Goal: Task Accomplishment & Management: Complete application form

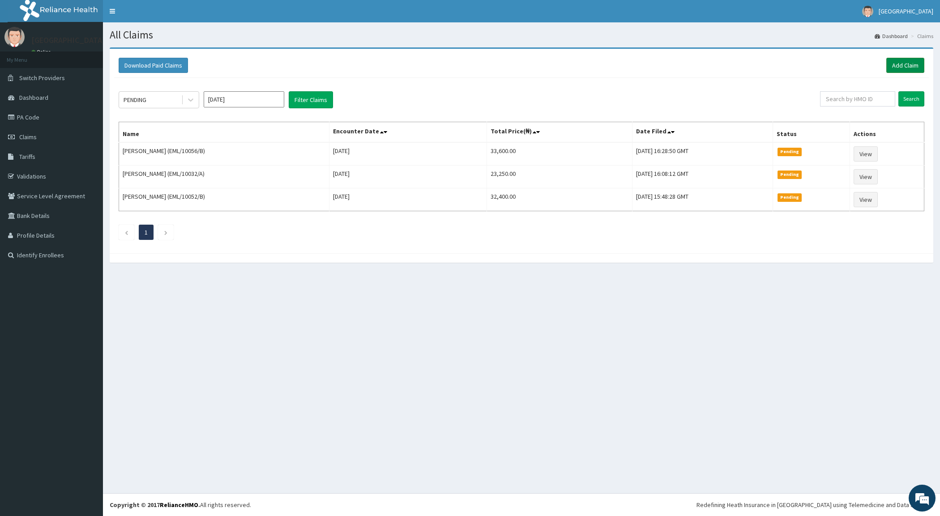
click at [902, 64] on link "Add Claim" at bounding box center [906, 65] width 38 height 15
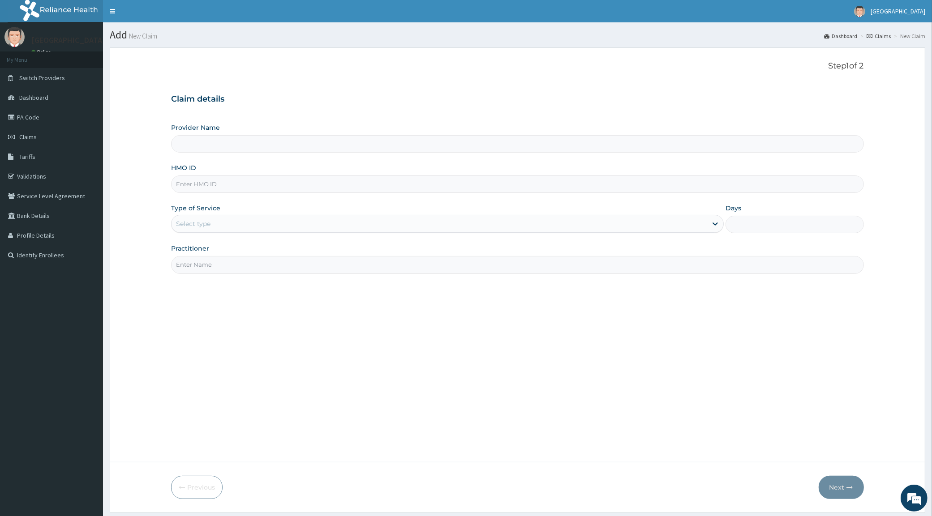
click at [203, 182] on input "HMO ID" at bounding box center [517, 184] width 692 height 17
type input "[GEOGRAPHIC_DATA]"
click at [202, 182] on input "HMO ID" at bounding box center [517, 184] width 692 height 17
paste input "EML/10042/A"
type input "EML/10042/A"
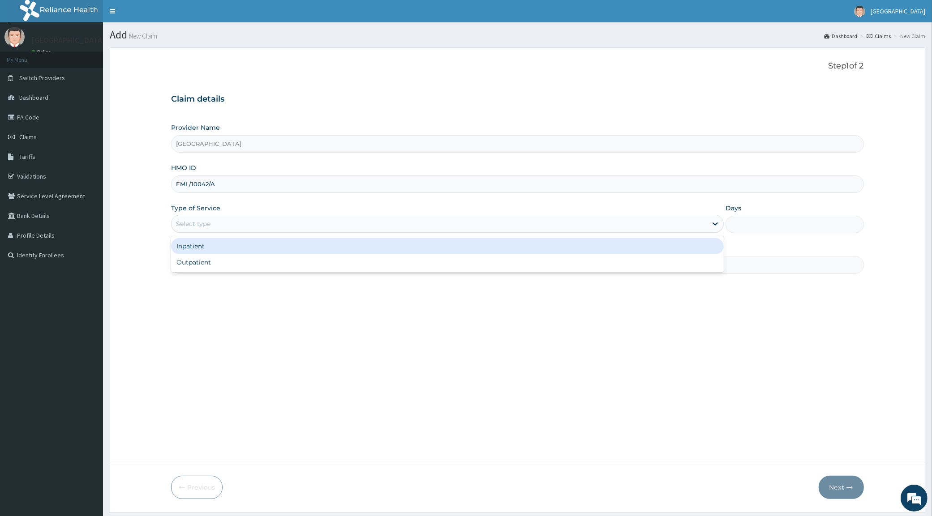
click at [200, 220] on div "Select type" at bounding box center [193, 223] width 34 height 9
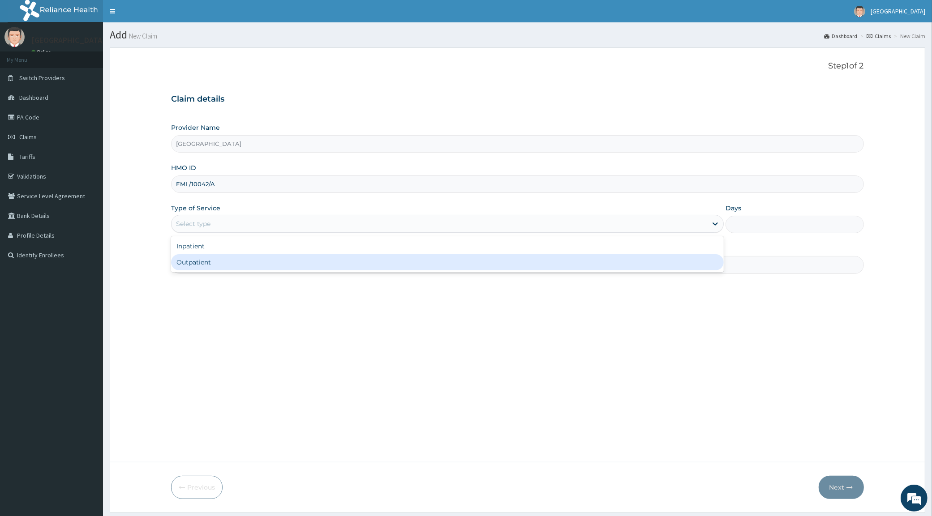
click at [208, 265] on div "Outpatient" at bounding box center [447, 262] width 553 height 16
type input "1"
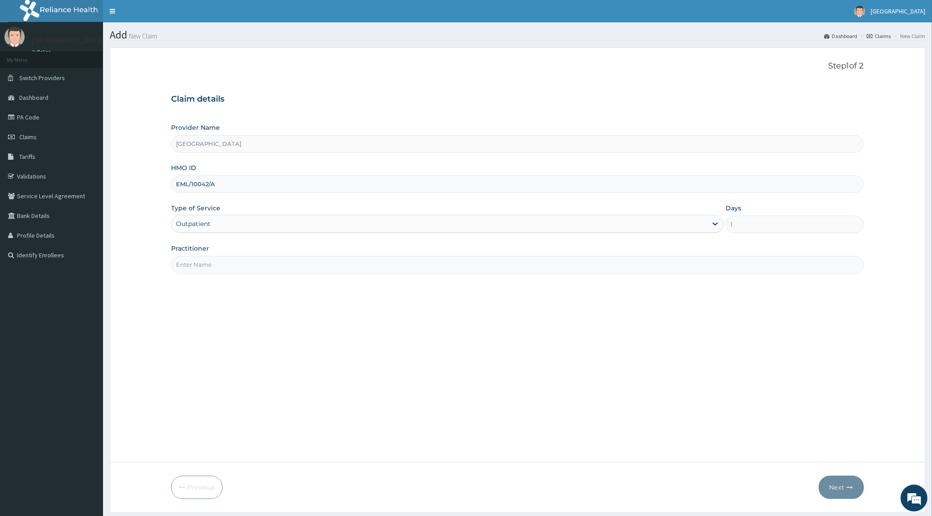
click at [207, 266] on input "Practitioner" at bounding box center [517, 264] width 692 height 17
type input "[PERSON_NAME]"
click at [843, 478] on button "Next" at bounding box center [840, 487] width 45 height 23
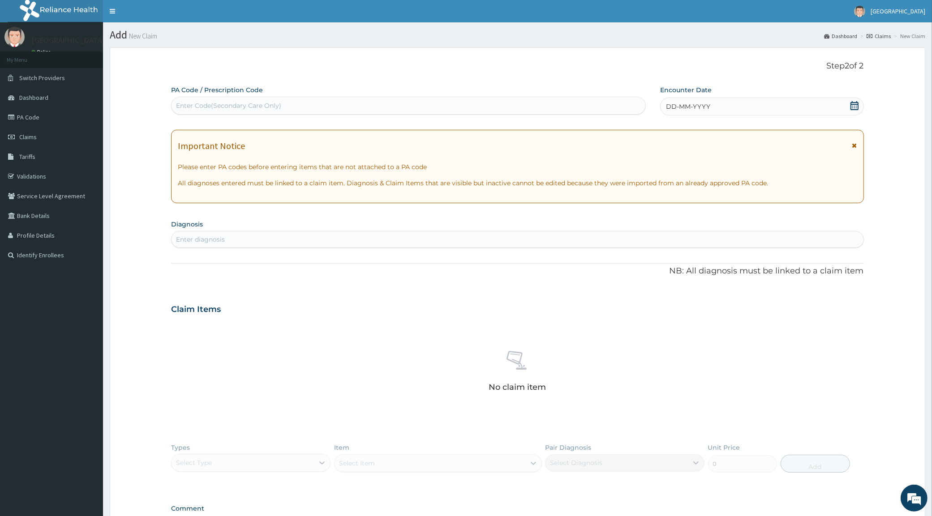
click at [691, 107] on span "DD-MM-YYYY" at bounding box center [688, 106] width 44 height 9
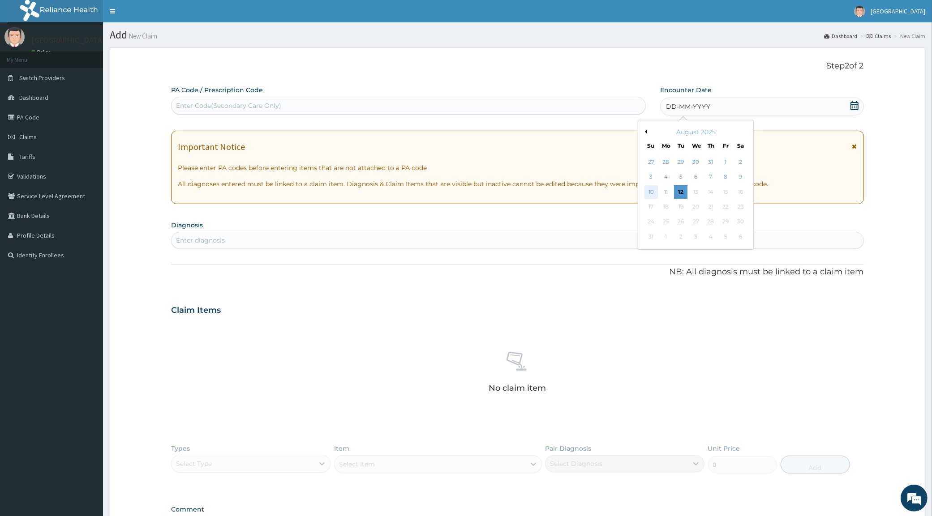
click at [652, 191] on div "10" at bounding box center [650, 191] width 13 height 13
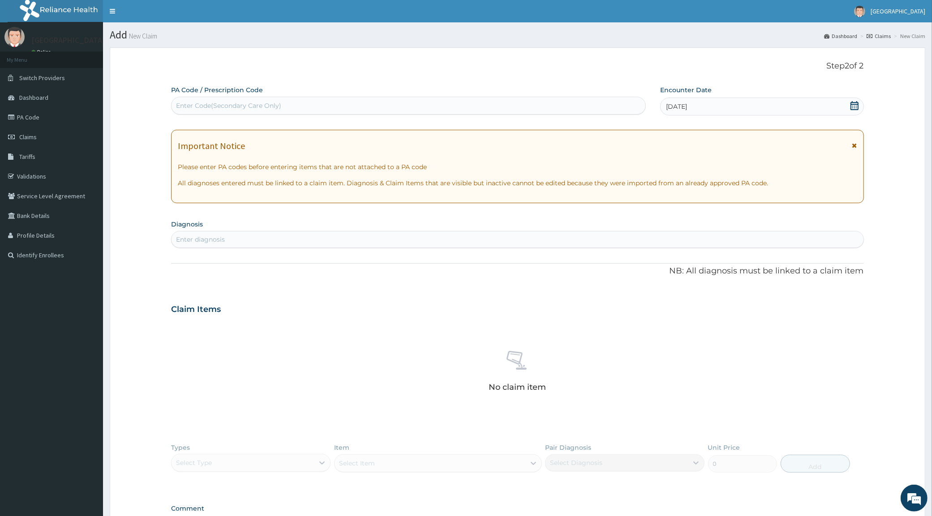
click at [252, 240] on div "Enter diagnosis" at bounding box center [516, 239] width 691 height 14
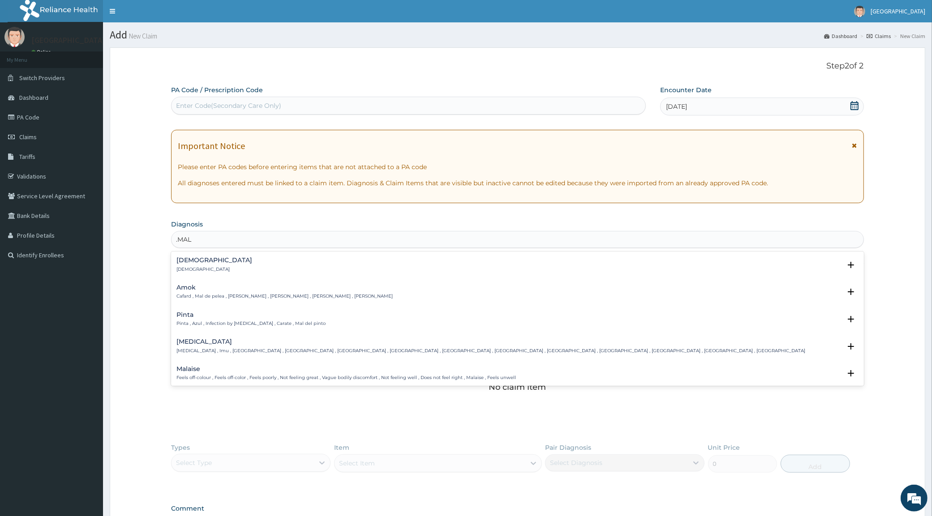
type input ".MALA"
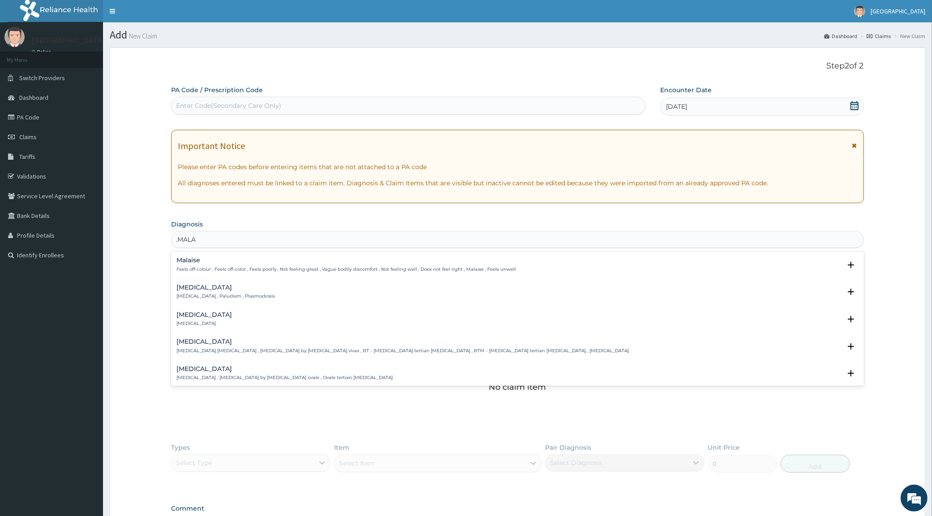
click at [189, 292] on div "[MEDICAL_DATA] [MEDICAL_DATA] , Paludism , Plasmodiosis" at bounding box center [225, 292] width 99 height 16
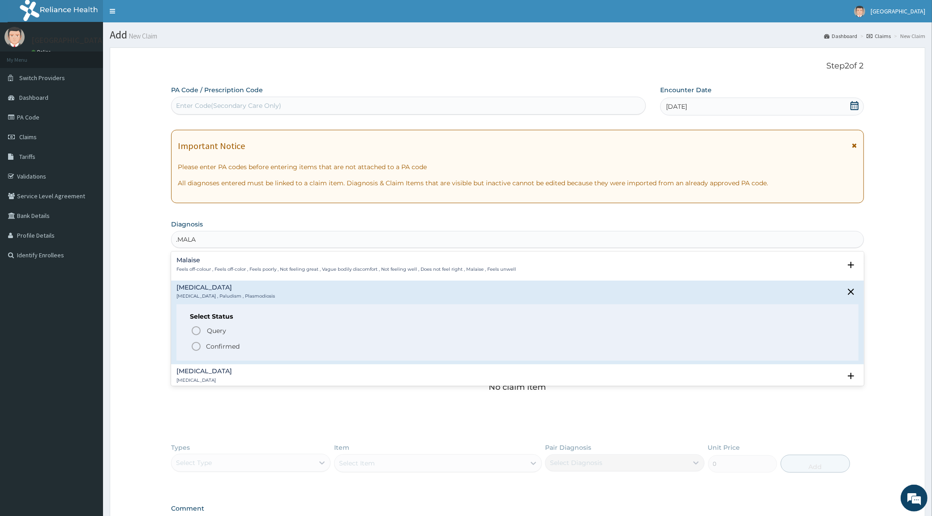
click at [196, 347] on icon "status option filled" at bounding box center [196, 346] width 11 height 11
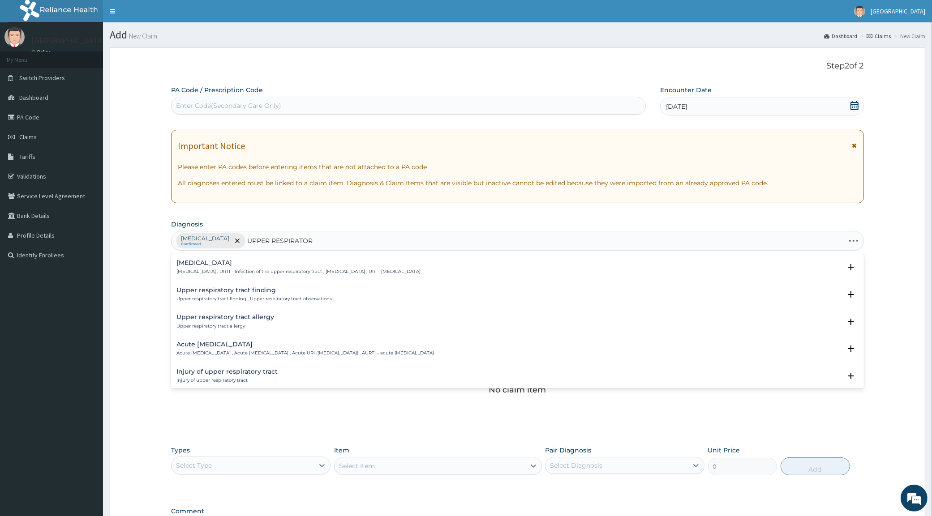
type input "UPPER RESPIRATORY"
click at [204, 269] on p "[MEDICAL_DATA] , URTI - Infection of the upper respiratory tract , [MEDICAL_DAT…" at bounding box center [298, 272] width 244 height 6
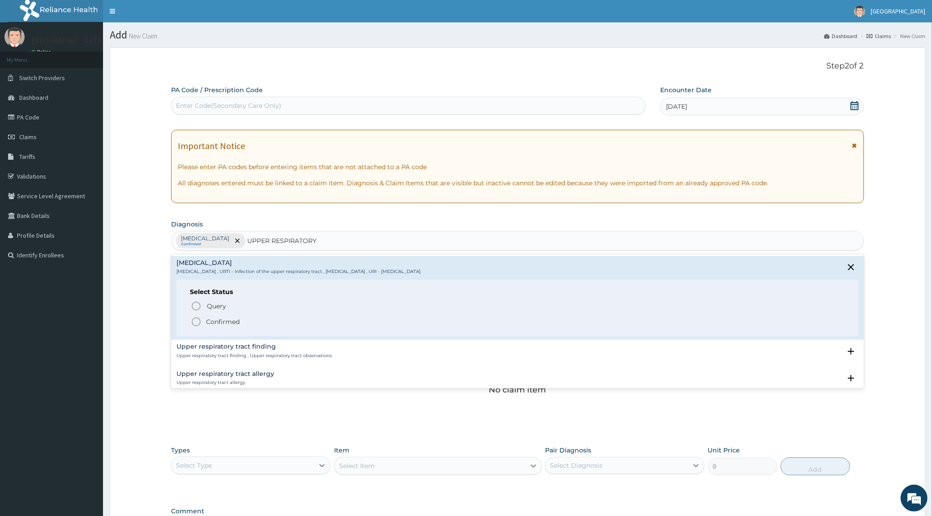
click at [210, 321] on p "Confirmed" at bounding box center [223, 321] width 34 height 9
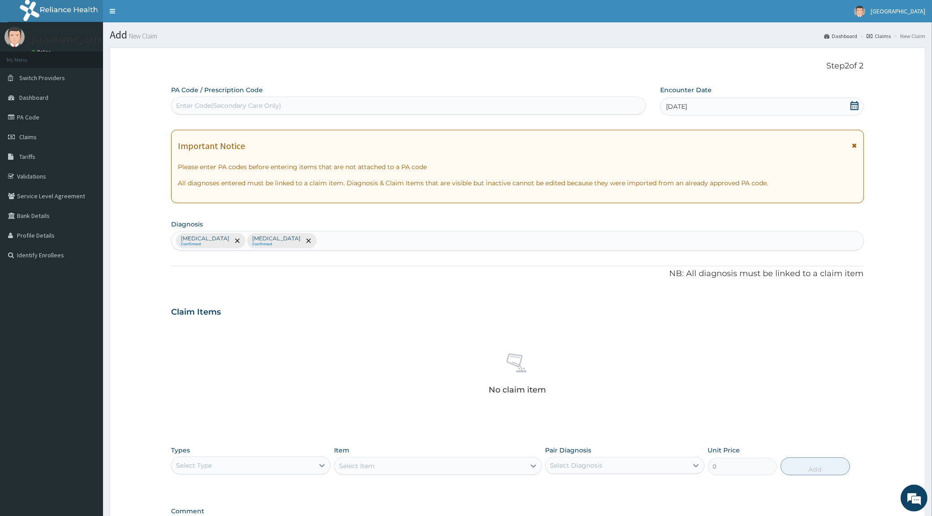
scroll to position [121, 0]
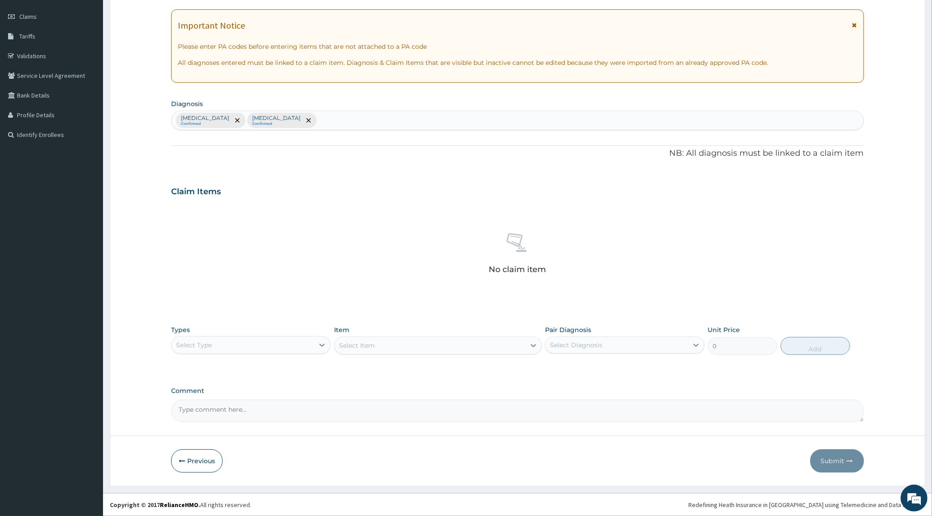
click at [266, 348] on div "Select Type" at bounding box center [242, 345] width 142 height 14
click at [273, 308] on div "PA Code / Prescription Code Enter Code(Secondary Care Only) Encounter Date [DAT…" at bounding box center [517, 193] width 692 height 457
click at [283, 343] on div "Select Type" at bounding box center [242, 345] width 142 height 14
click at [213, 403] on div "Procedures" at bounding box center [250, 400] width 159 height 16
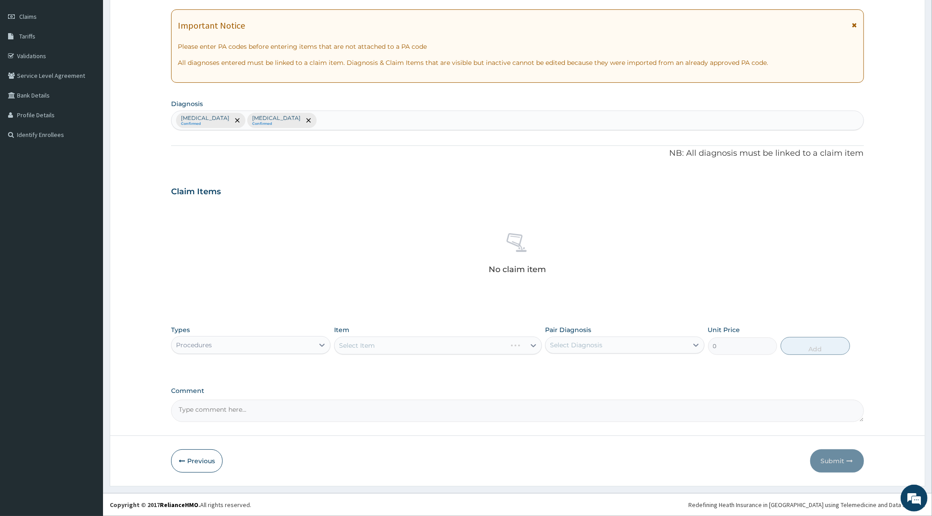
click at [371, 349] on div "Select Item" at bounding box center [438, 346] width 208 height 18
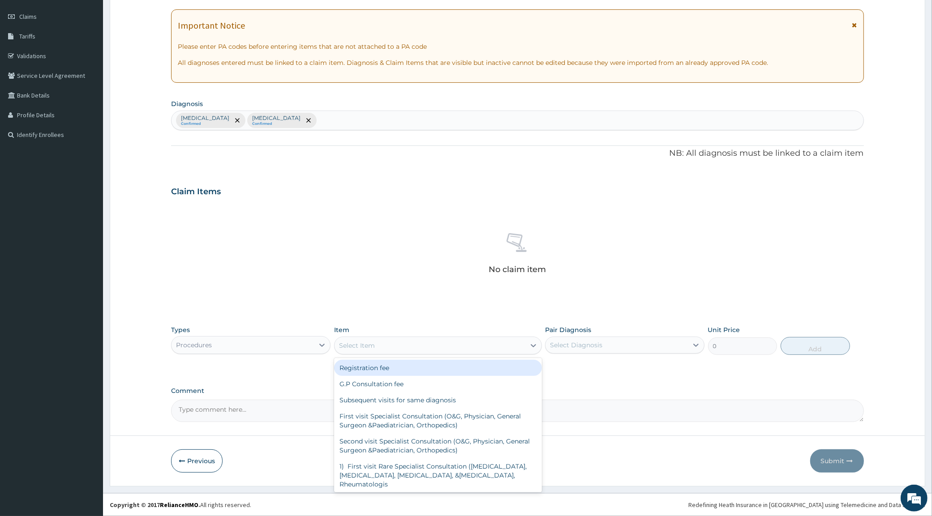
click at [510, 347] on div "Select Item" at bounding box center [429, 345] width 191 height 14
click at [411, 384] on div "G.P Consultation fee" at bounding box center [438, 384] width 208 height 16
type input "2000"
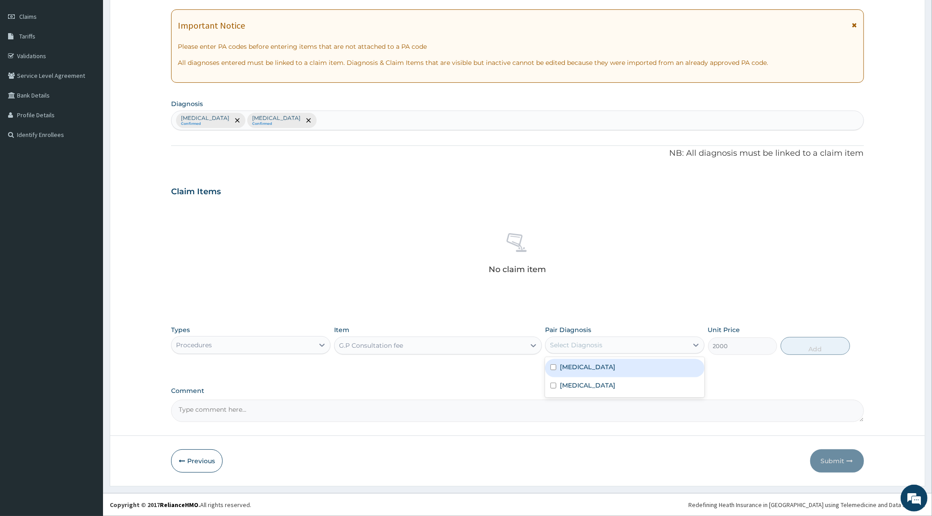
click at [565, 348] on div "Select Diagnosis" at bounding box center [576, 345] width 52 height 9
click at [578, 368] on label "[MEDICAL_DATA]" at bounding box center [588, 367] width 56 height 9
checkbox input "true"
click at [800, 349] on button "Add" at bounding box center [814, 346] width 69 height 18
type input "0"
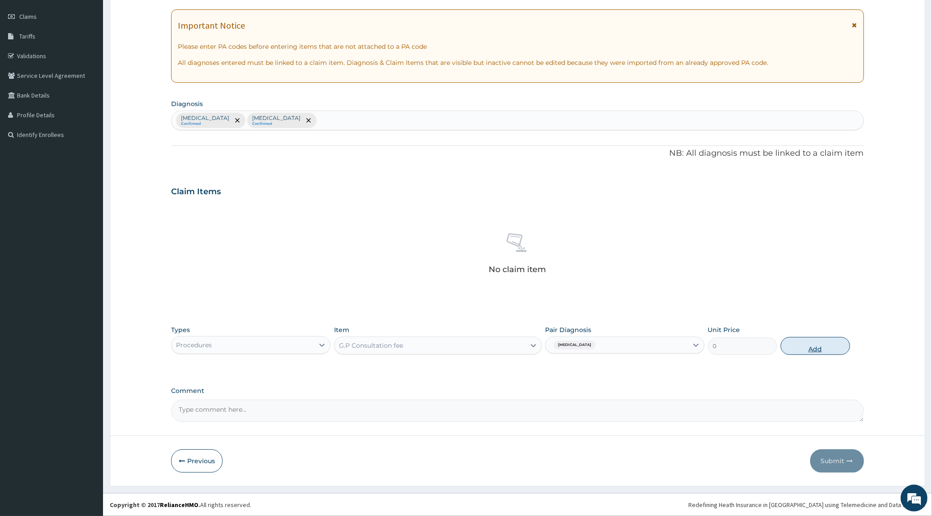
scroll to position [77, 0]
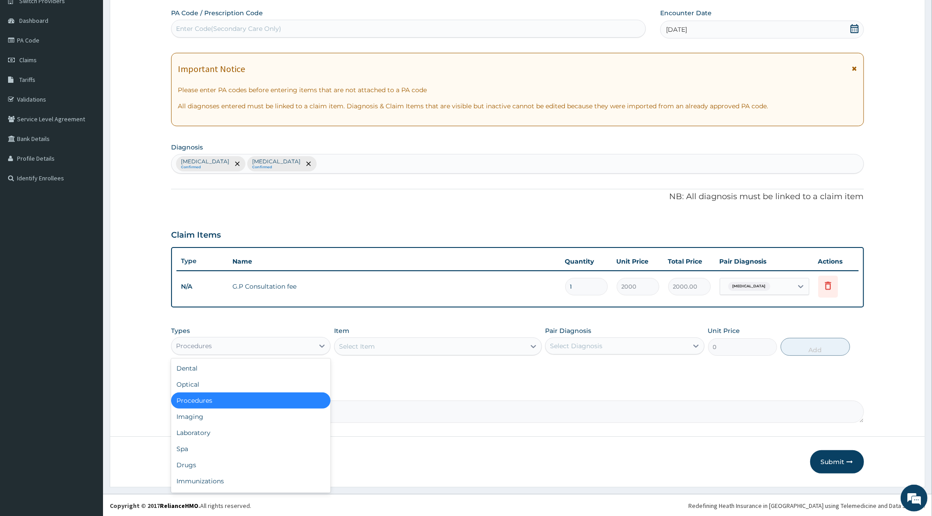
click at [223, 343] on div "Procedures" at bounding box center [242, 346] width 142 height 14
click at [206, 431] on div "Laboratory" at bounding box center [250, 433] width 159 height 16
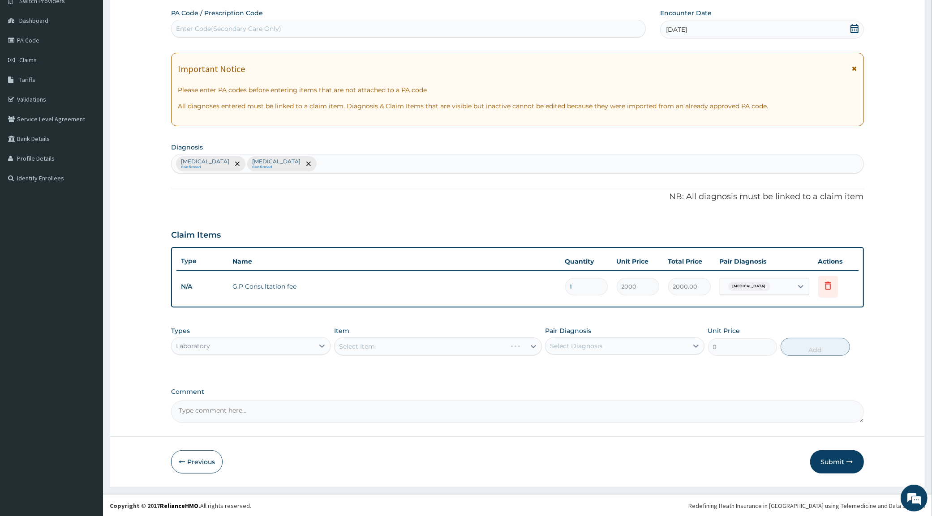
click at [355, 346] on div "Select Item" at bounding box center [438, 347] width 208 height 18
click at [383, 346] on div "Select Item" at bounding box center [429, 346] width 191 height 14
type input "MALA"
click at [393, 363] on div "[MEDICAL_DATA] Parasites" at bounding box center [438, 369] width 208 height 16
type input "1000"
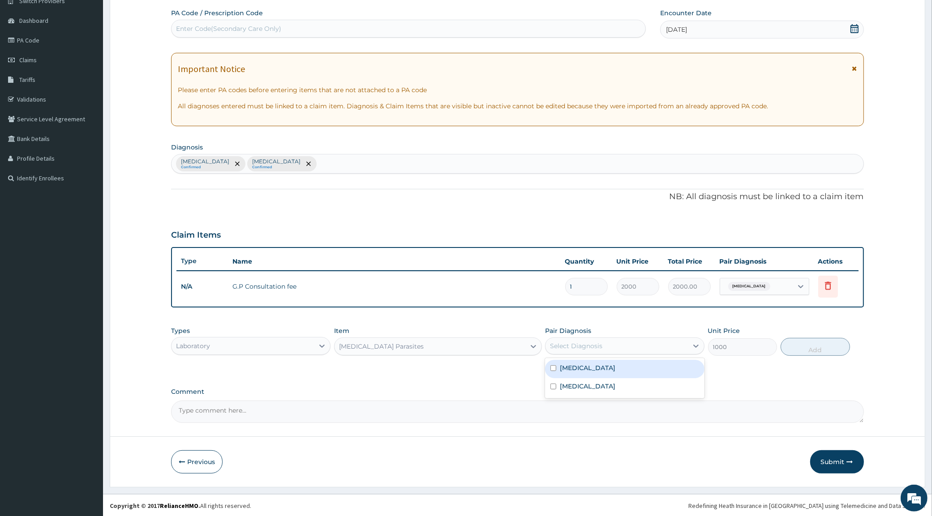
click at [642, 346] on div "Select Diagnosis" at bounding box center [616, 346] width 142 height 14
click at [612, 372] on div "[MEDICAL_DATA]" at bounding box center [624, 369] width 159 height 18
checkbox input "true"
click at [805, 347] on button "Add" at bounding box center [814, 347] width 69 height 18
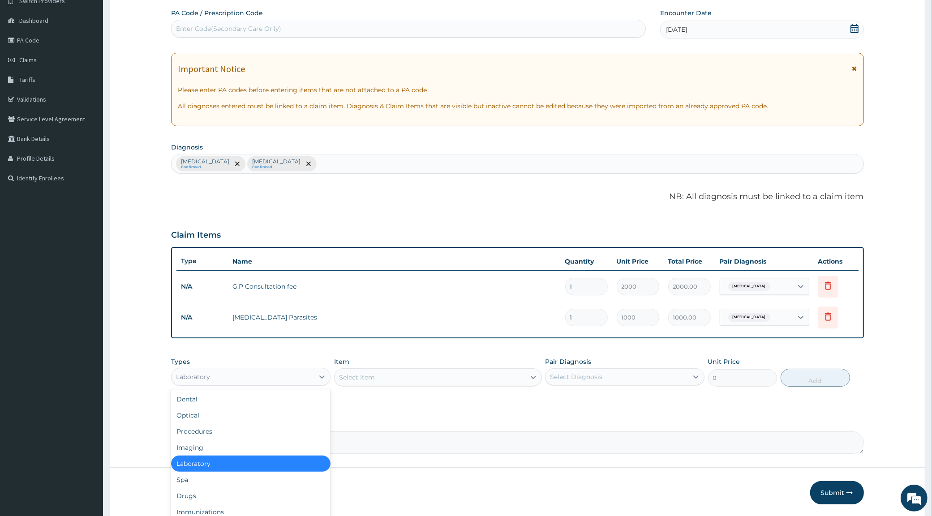
click at [266, 375] on div "Laboratory" at bounding box center [242, 377] width 142 height 14
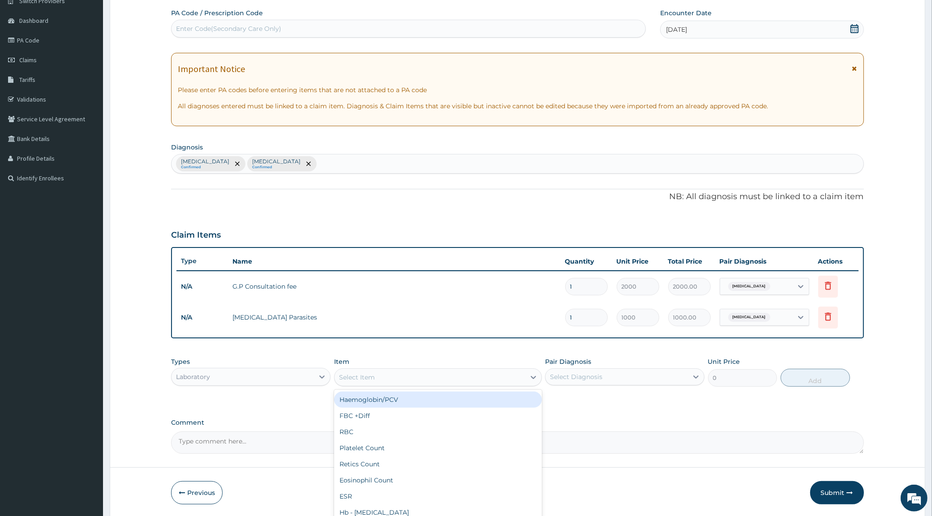
click at [385, 373] on div "Select Item" at bounding box center [429, 377] width 191 height 14
click at [383, 376] on div "Select Item" at bounding box center [429, 377] width 191 height 14
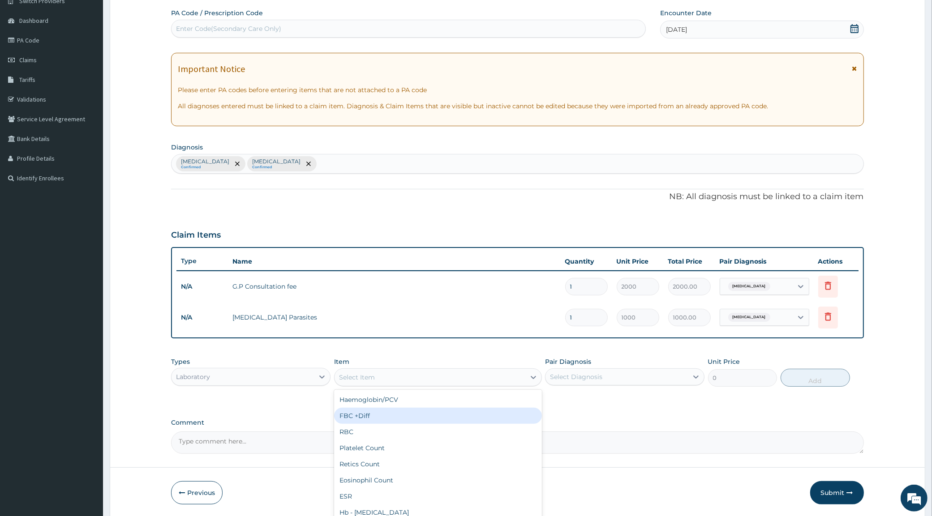
click at [377, 424] on div "RBC" at bounding box center [438, 432] width 208 height 16
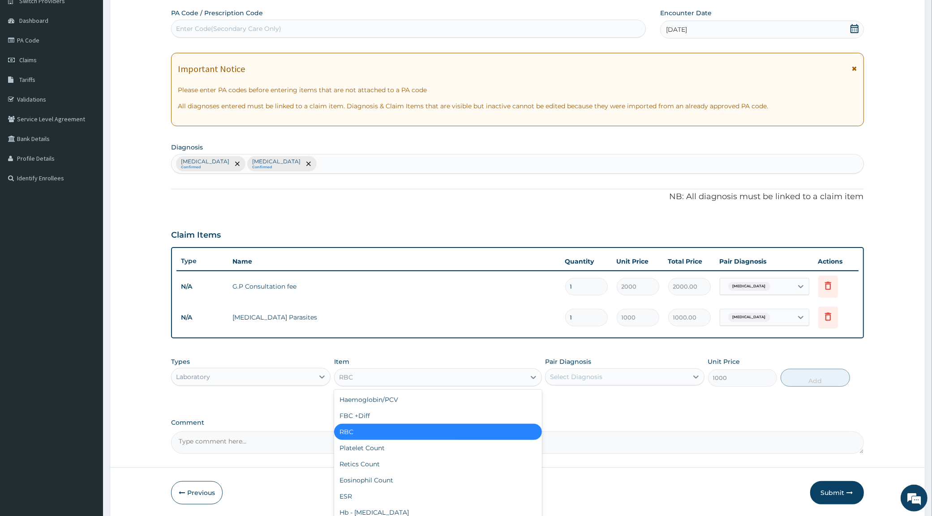
click at [373, 375] on div "RBC" at bounding box center [429, 377] width 191 height 14
click at [374, 420] on div "FBC +Diff" at bounding box center [438, 416] width 208 height 16
type input "2500"
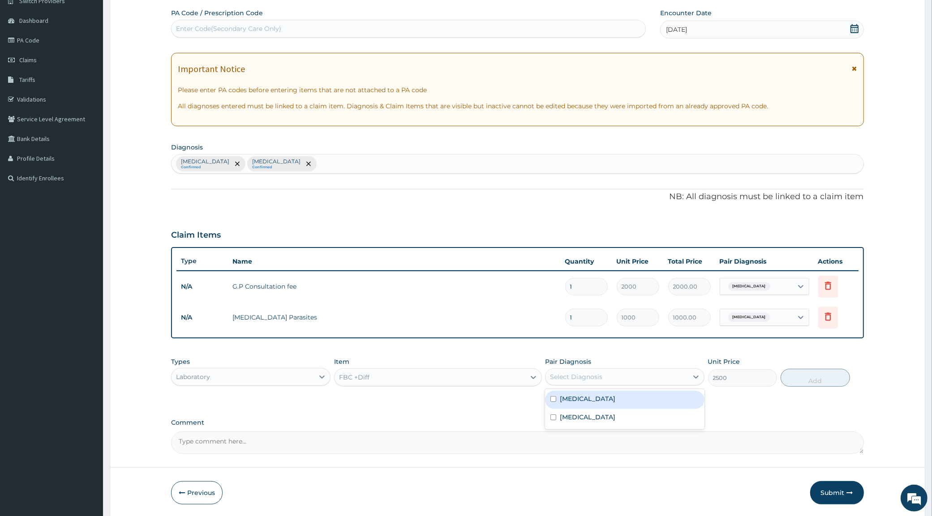
click at [576, 375] on div "Select Diagnosis" at bounding box center [576, 377] width 52 height 9
click at [582, 417] on label "[MEDICAL_DATA]" at bounding box center [588, 417] width 56 height 9
checkbox input "true"
click at [801, 379] on button "Add" at bounding box center [814, 378] width 69 height 18
type input "0"
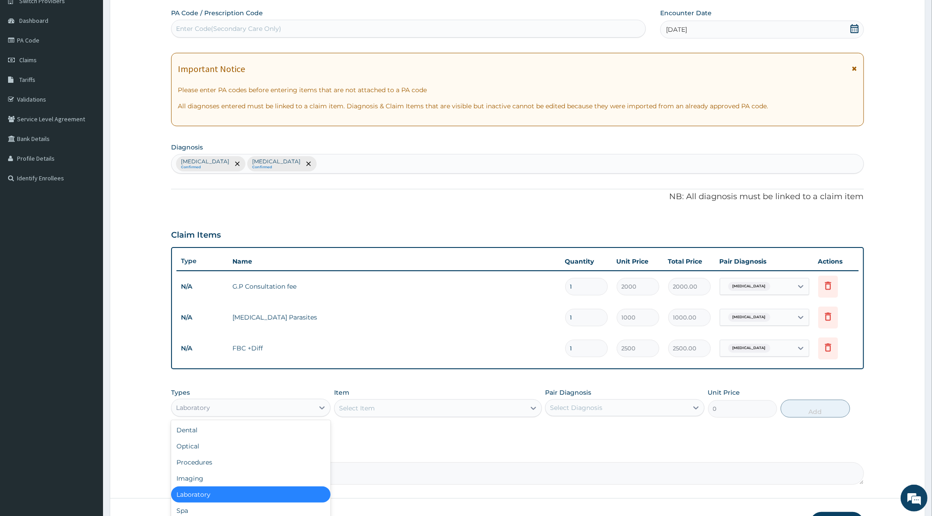
click at [220, 407] on div "Laboratory" at bounding box center [242, 408] width 142 height 14
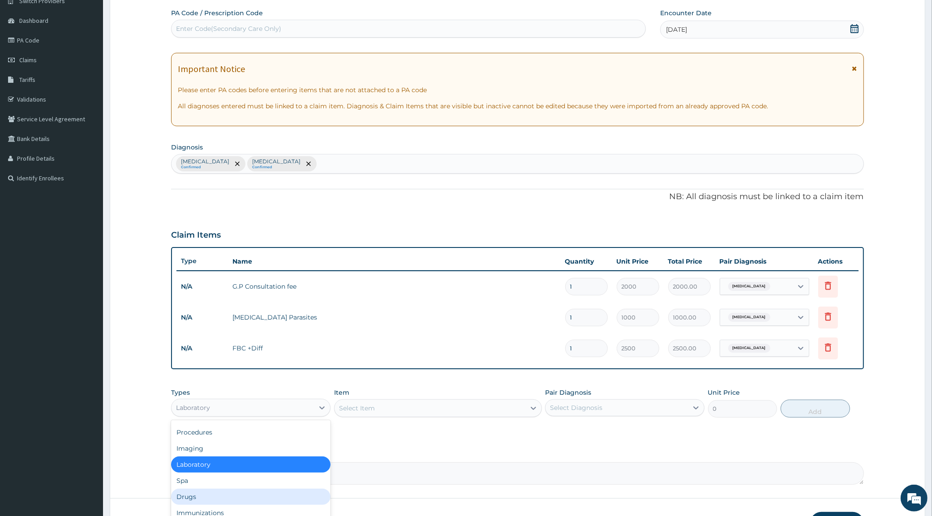
click at [190, 495] on div "Drugs" at bounding box center [250, 497] width 159 height 16
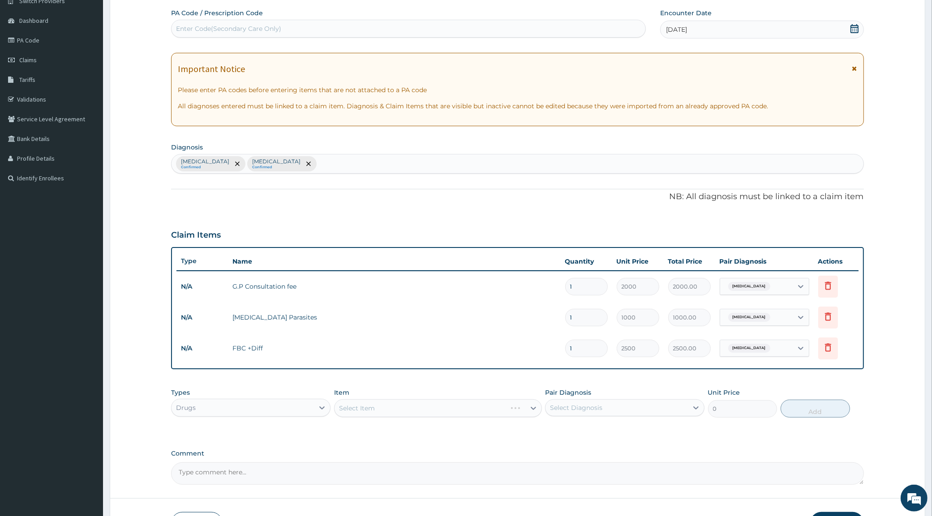
click at [377, 407] on div "Select Item" at bounding box center [438, 408] width 208 height 18
click at [374, 407] on div "Select Item" at bounding box center [438, 408] width 208 height 18
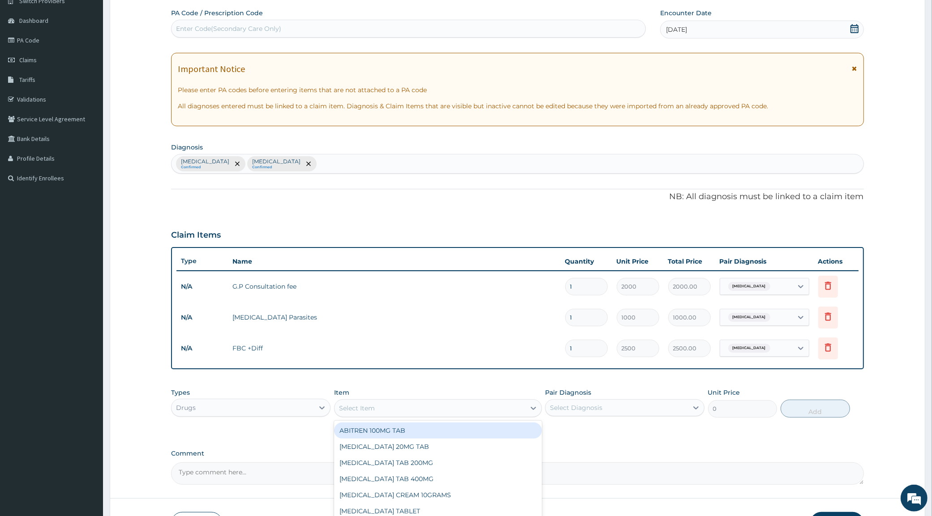
click at [433, 407] on div "Select Item" at bounding box center [429, 408] width 191 height 14
type input "PARACE"
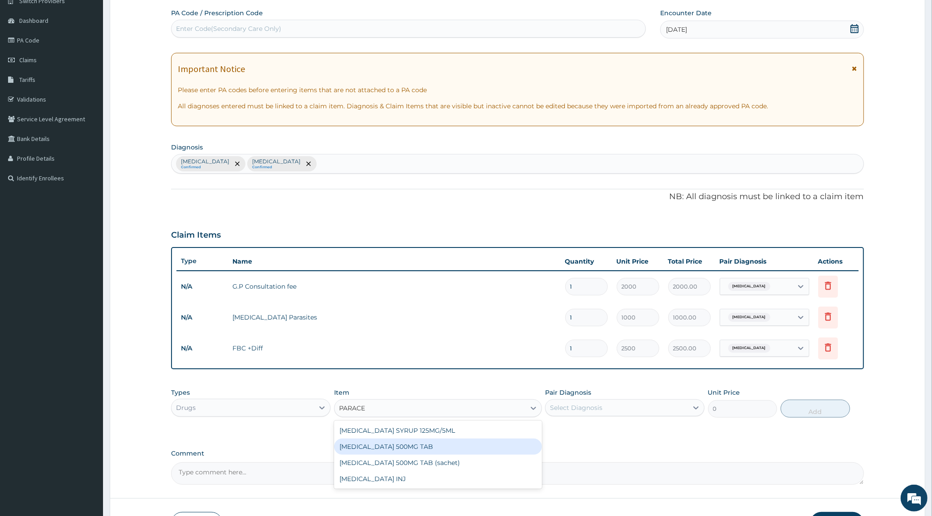
click at [426, 445] on div "[MEDICAL_DATA] 500MG TAB" at bounding box center [438, 447] width 208 height 16
type input "50"
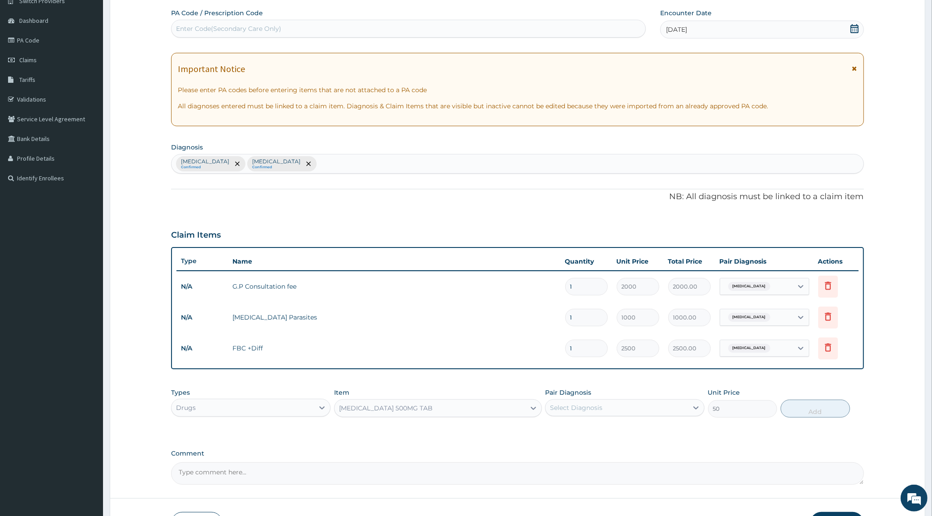
click at [585, 412] on div "Select Diagnosis" at bounding box center [616, 408] width 142 height 14
click at [579, 428] on label "[MEDICAL_DATA]" at bounding box center [588, 429] width 56 height 9
checkbox input "true"
click at [841, 410] on button "Add" at bounding box center [814, 409] width 69 height 18
type input "0"
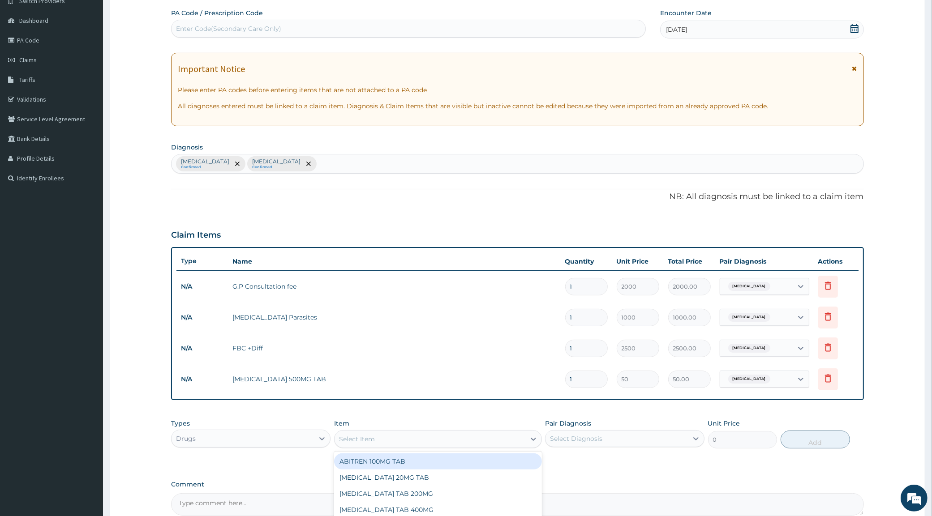
click at [420, 437] on div "Select Item" at bounding box center [429, 439] width 191 height 14
type input "PARACE"
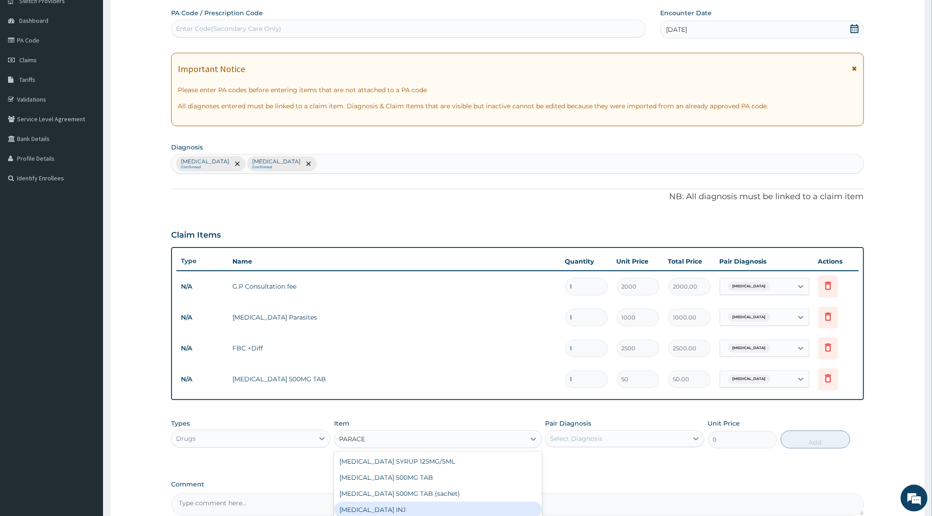
click at [401, 510] on div "[MEDICAL_DATA] INJ" at bounding box center [438, 510] width 208 height 16
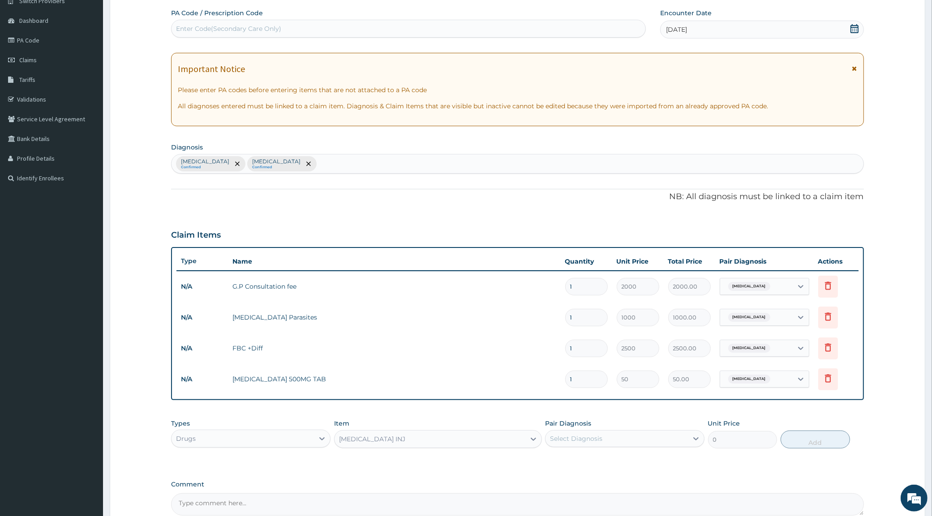
type input "200"
click at [569, 440] on div "Select Diagnosis" at bounding box center [576, 438] width 52 height 9
click at [572, 459] on label "[MEDICAL_DATA]" at bounding box center [588, 460] width 56 height 9
checkbox input "true"
click at [808, 439] on button "Add" at bounding box center [814, 440] width 69 height 18
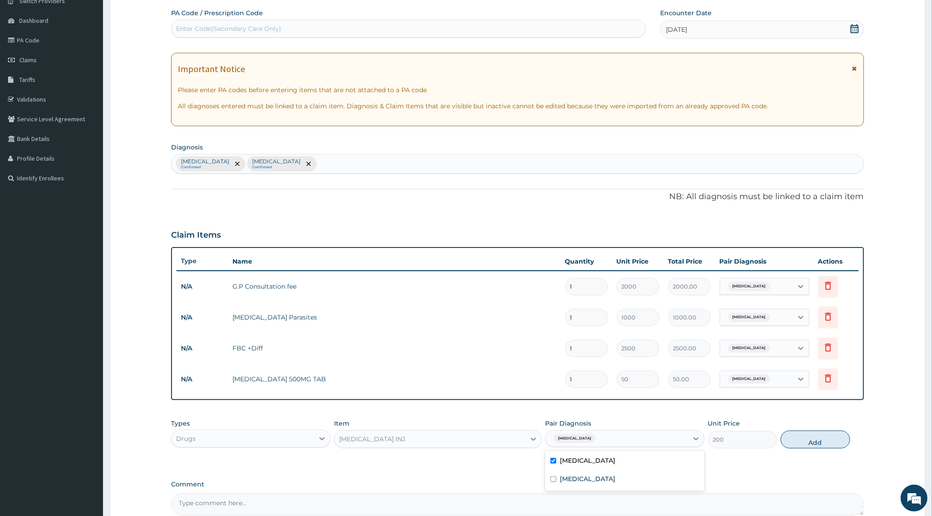
type input "0"
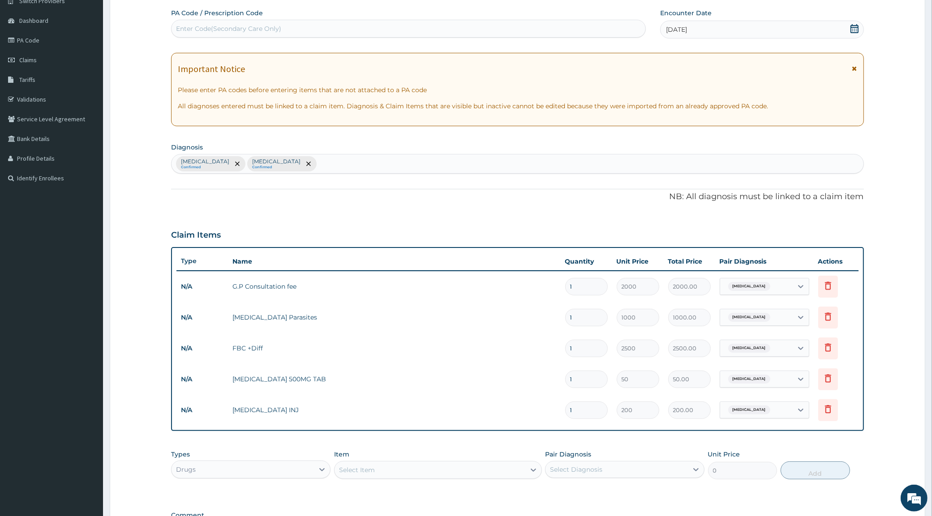
click at [387, 471] on div "Select Item" at bounding box center [429, 470] width 191 height 14
type input "ARTEM"
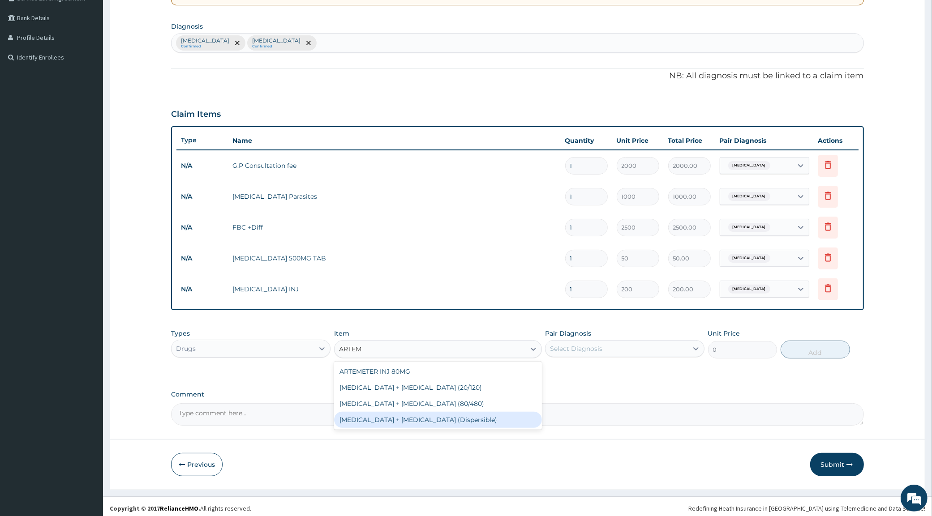
scroll to position [201, 0]
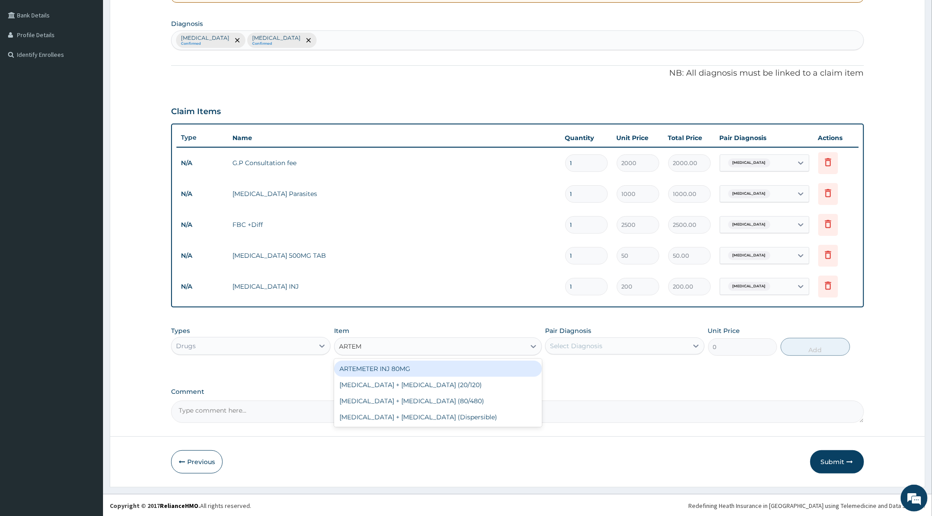
click at [440, 368] on div "ARTEMETER INJ 80MG" at bounding box center [438, 369] width 208 height 16
type input "700"
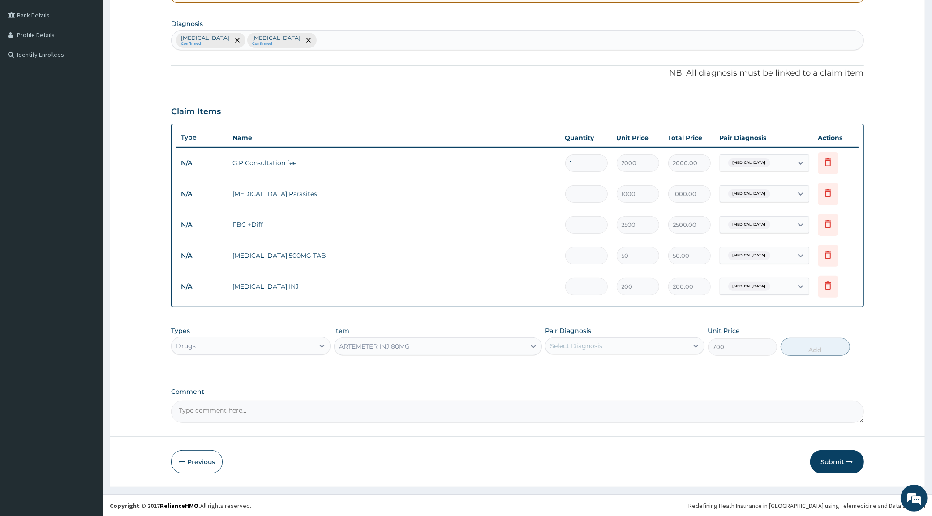
click at [621, 344] on div "Select Diagnosis" at bounding box center [616, 346] width 142 height 14
click at [609, 377] on div "[MEDICAL_DATA]" at bounding box center [624, 369] width 159 height 18
checkbox input "true"
click at [789, 351] on button "Add" at bounding box center [814, 347] width 69 height 18
type input "0"
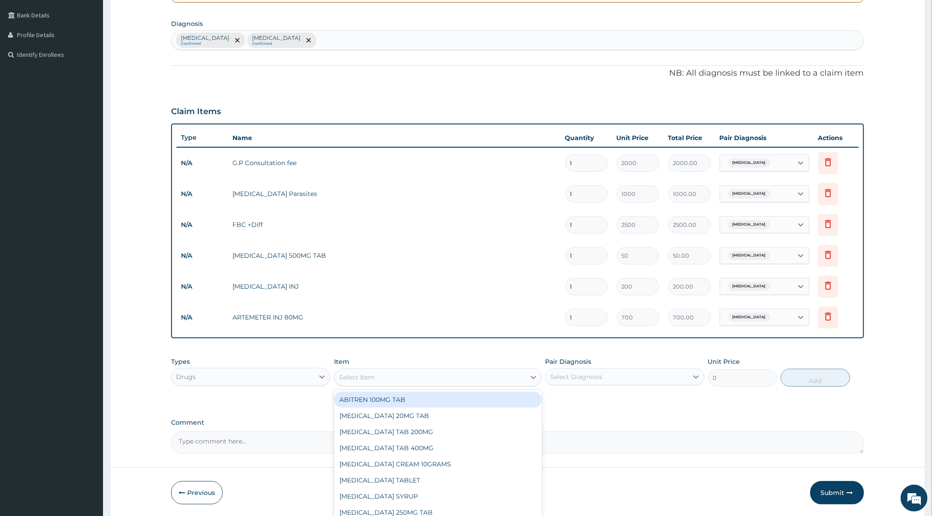
click at [395, 379] on div "Select Item" at bounding box center [429, 377] width 191 height 14
type input "ARTEM"
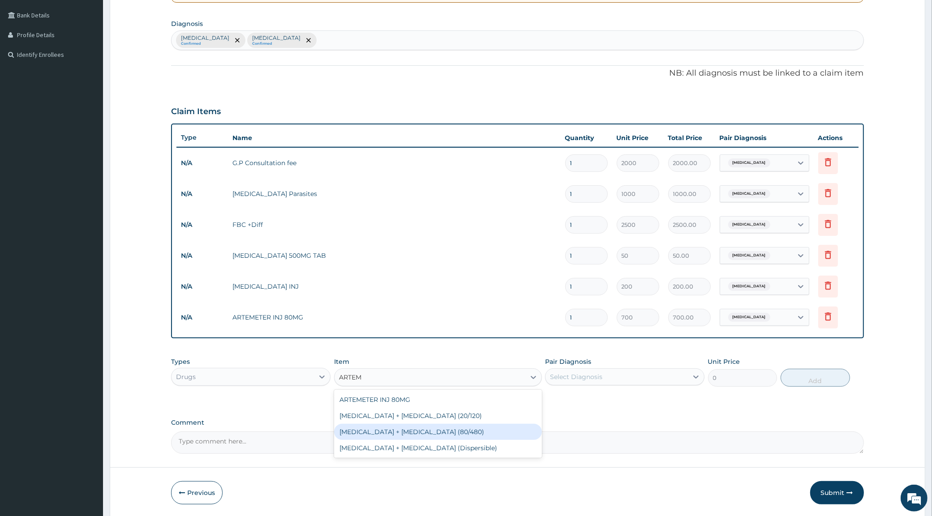
click at [431, 426] on div "[MEDICAL_DATA] + [MEDICAL_DATA] (80/480)" at bounding box center [438, 432] width 208 height 16
type input "1700"
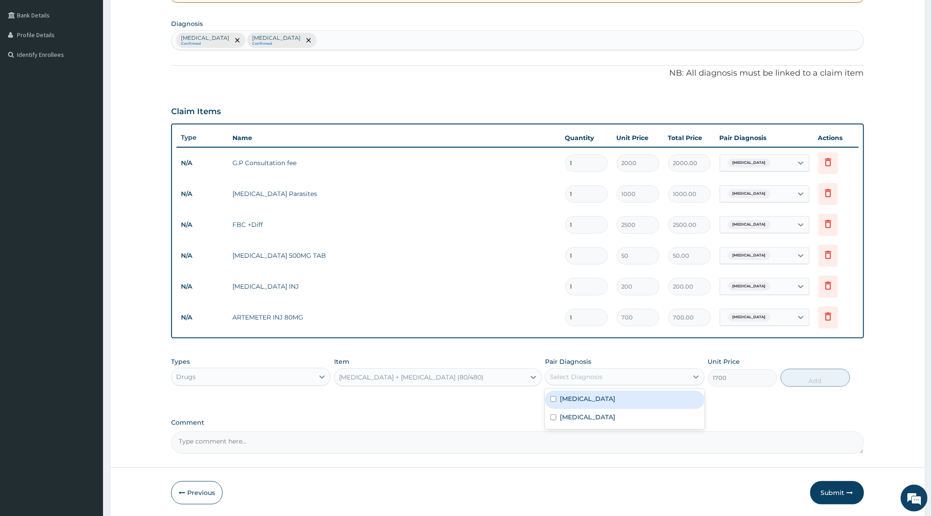
click at [598, 379] on div "Select Diagnosis" at bounding box center [576, 377] width 52 height 9
click at [595, 399] on div "[MEDICAL_DATA]" at bounding box center [624, 400] width 159 height 18
checkbox input "true"
click at [810, 379] on button "Add" at bounding box center [814, 378] width 69 height 18
type input "0"
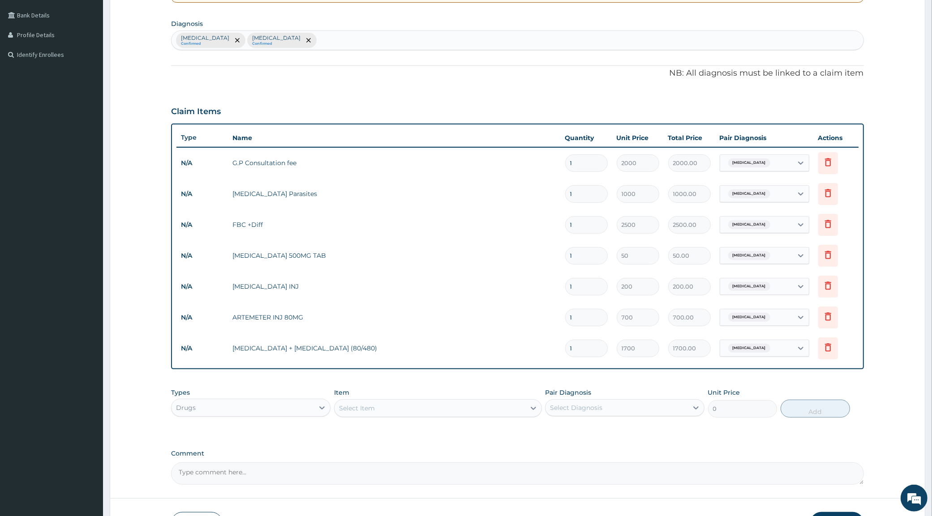
click at [365, 412] on div "Select Item" at bounding box center [429, 408] width 191 height 14
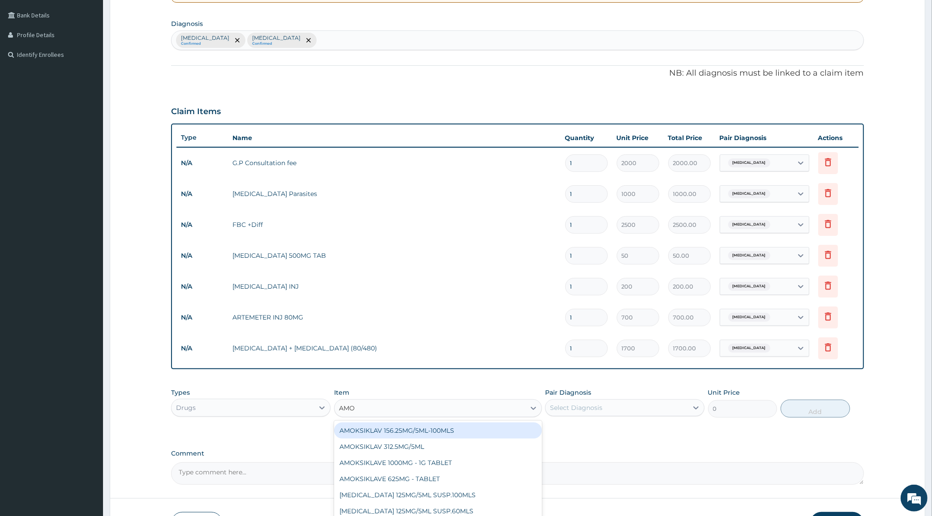
type input "AMOK"
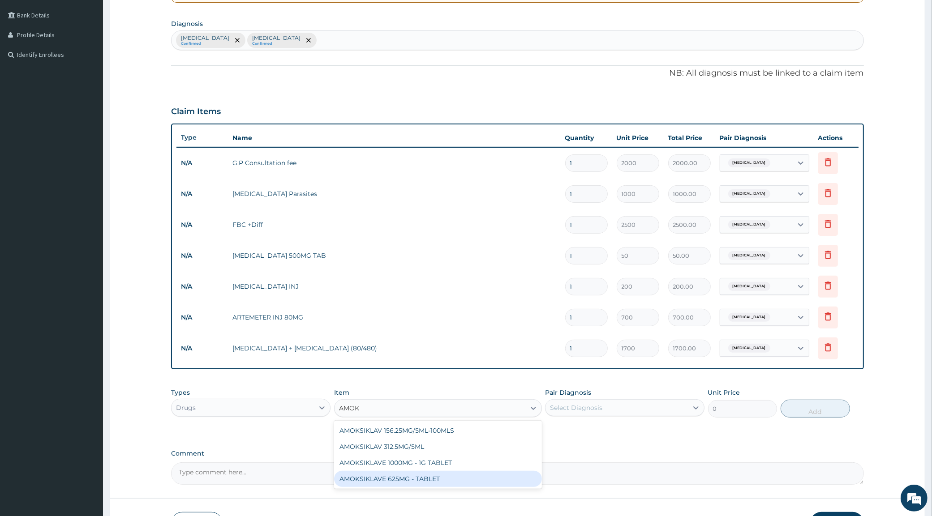
click at [417, 484] on div "AMOKSIKLAVE 625MG - TABLET" at bounding box center [438, 479] width 208 height 16
type input "2600"
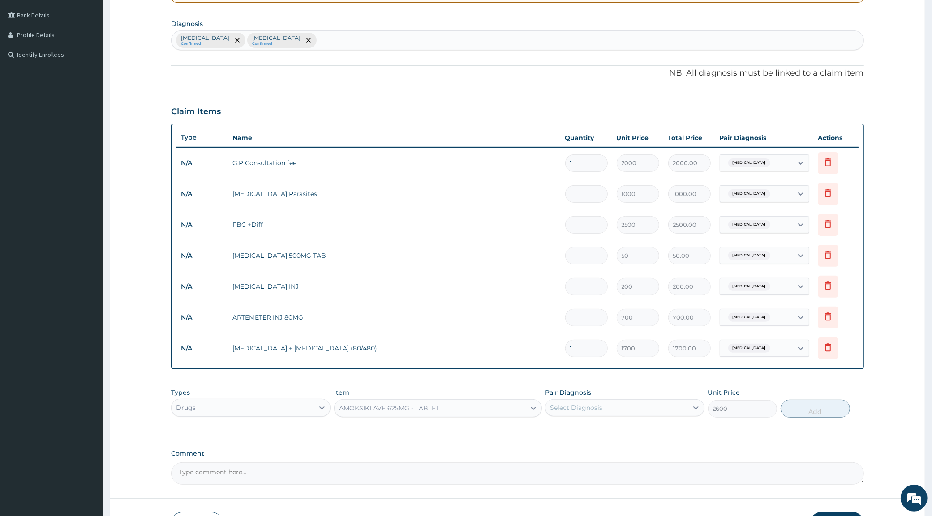
click at [591, 411] on div "Select Diagnosis" at bounding box center [576, 407] width 52 height 9
click at [587, 437] on div "[MEDICAL_DATA]" at bounding box center [624, 431] width 159 height 18
checkbox input "true"
click at [835, 408] on button "Add" at bounding box center [814, 409] width 69 height 18
type input "0"
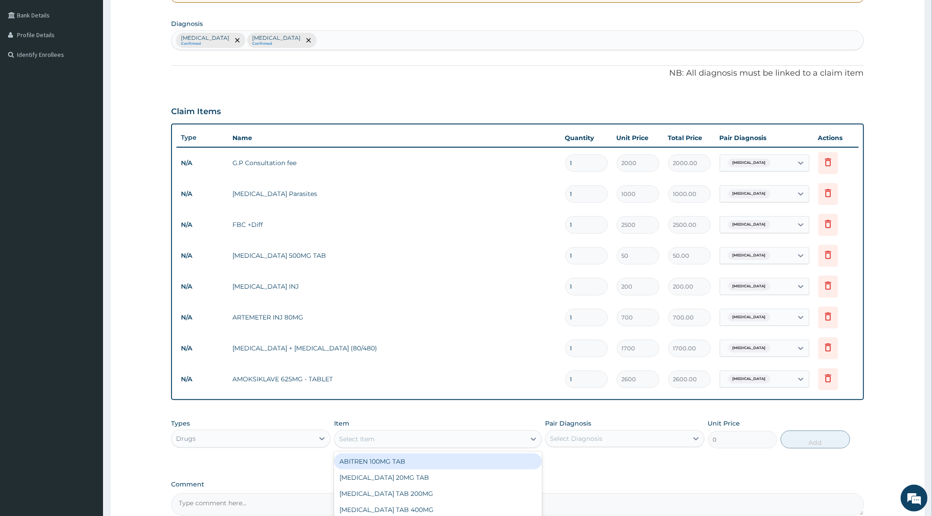
click at [394, 439] on div "Select Item" at bounding box center [429, 439] width 191 height 14
type input "METRO"
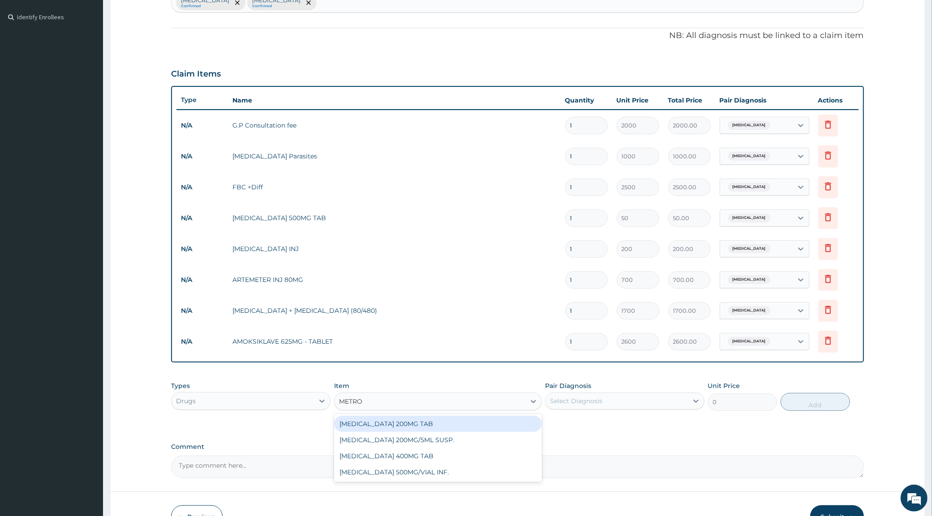
scroll to position [294, 0]
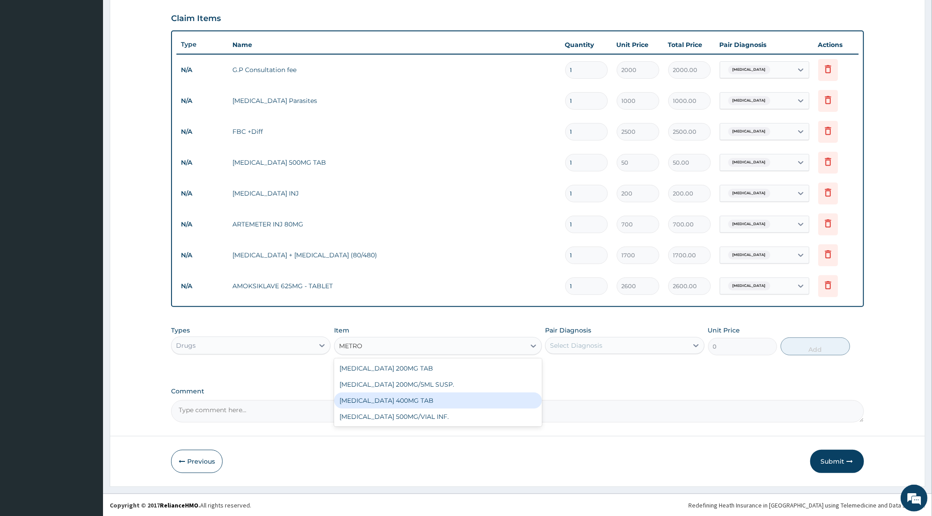
click at [425, 401] on div "[MEDICAL_DATA] 400MG TAB" at bounding box center [438, 401] width 208 height 16
type input "20"
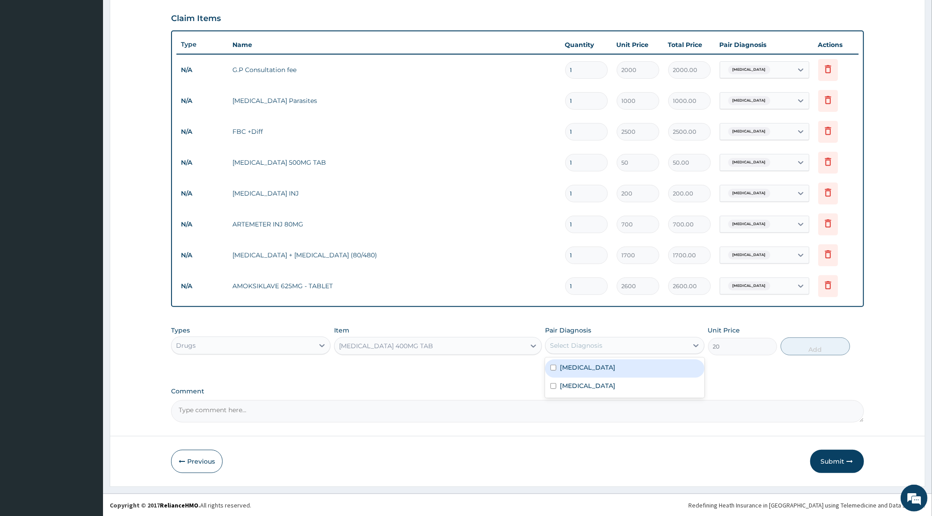
click at [568, 343] on div "Select Diagnosis" at bounding box center [576, 345] width 52 height 9
click at [565, 386] on label "[MEDICAL_DATA]" at bounding box center [588, 385] width 56 height 9
checkbox input "true"
click at [828, 349] on button "Add" at bounding box center [814, 347] width 69 height 18
type input "0"
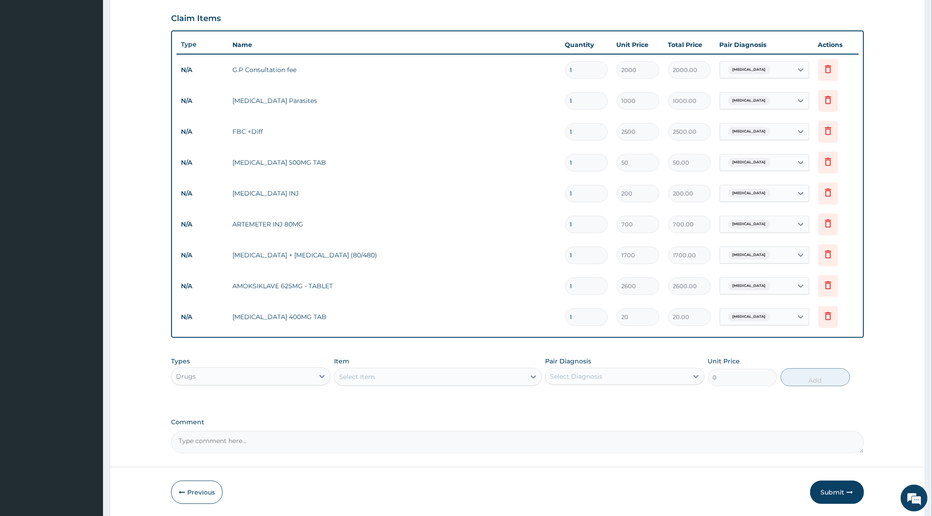
click at [365, 377] on div "Select Item" at bounding box center [357, 377] width 36 height 9
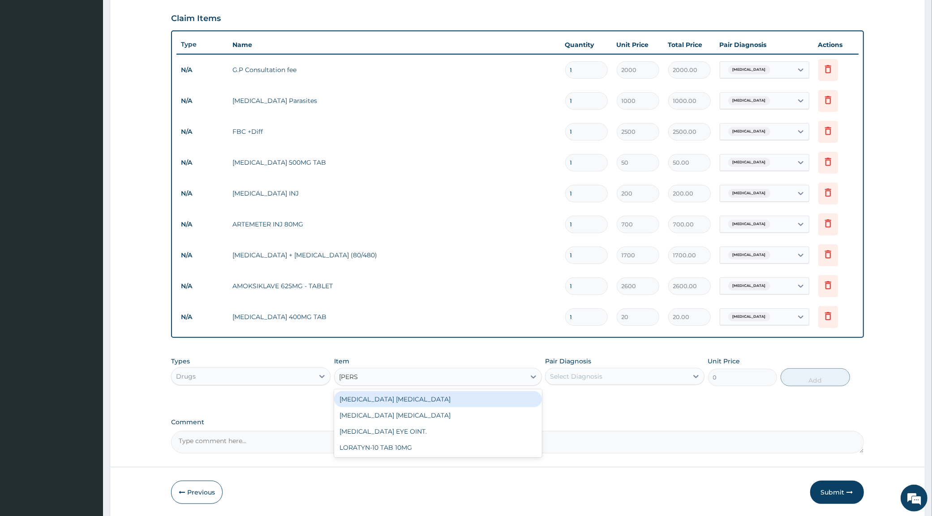
type input "LORAT"
click at [396, 405] on div "LORATYN-10 TAB 10MG" at bounding box center [438, 399] width 208 height 16
type input "40"
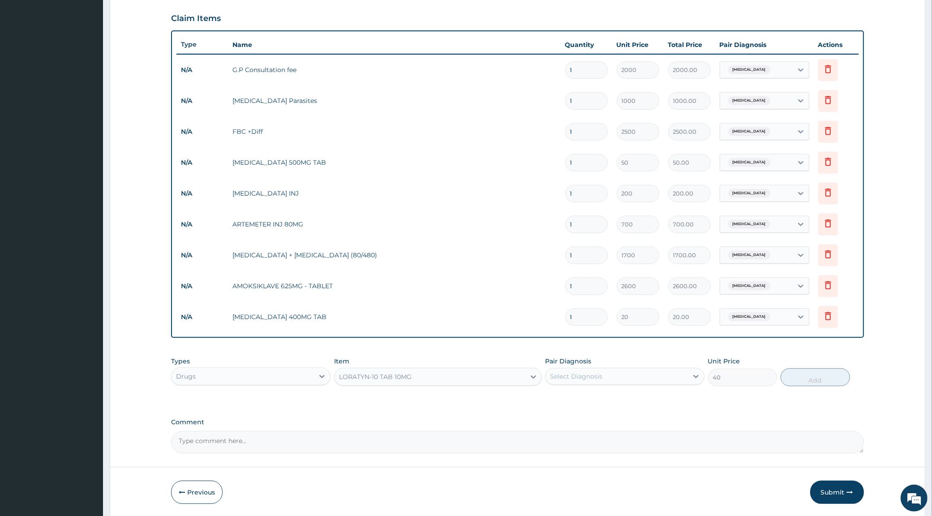
click at [565, 377] on div "Select Diagnosis" at bounding box center [576, 376] width 52 height 9
click at [578, 414] on label "[MEDICAL_DATA]" at bounding box center [588, 416] width 56 height 9
checkbox input "true"
click at [817, 374] on button "Add" at bounding box center [814, 377] width 69 height 18
type input "0"
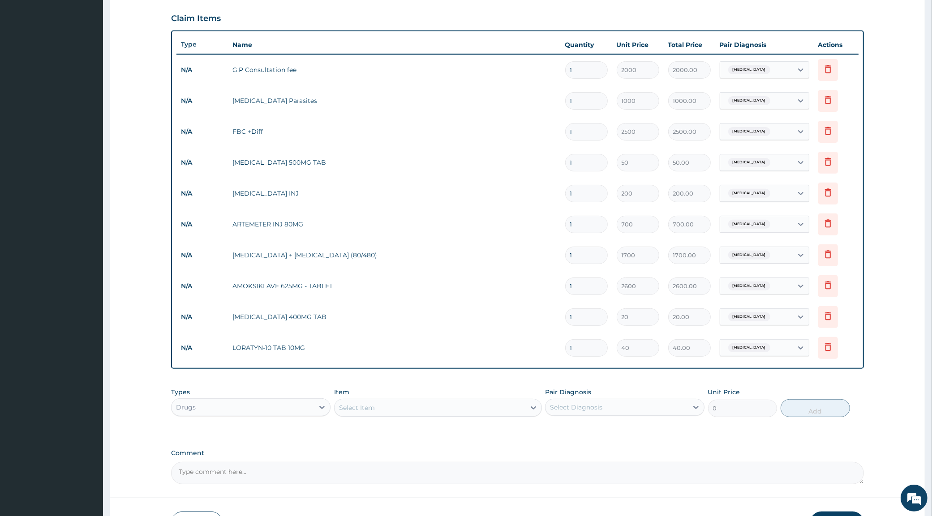
type input "10"
type input "400.00"
type input "10"
click at [583, 319] on input "1" at bounding box center [586, 316] width 43 height 17
type input "15"
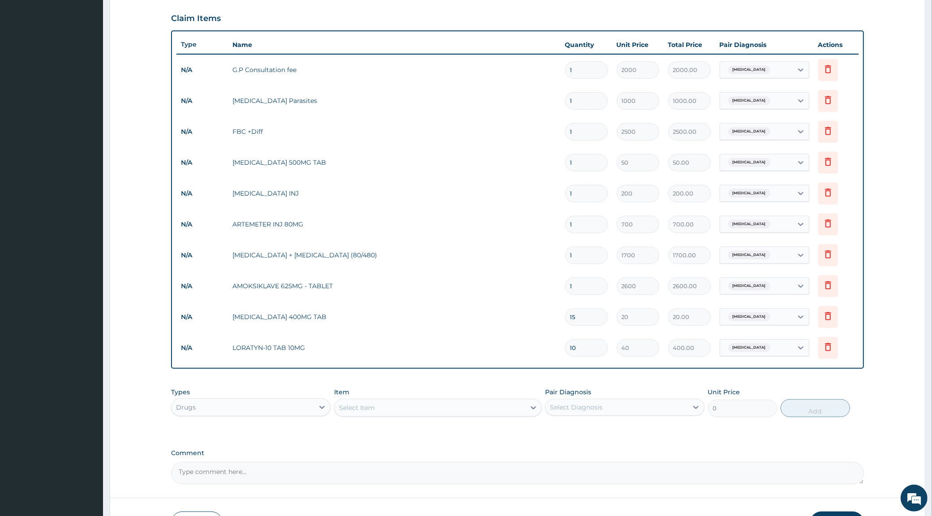
type input "300.00"
type input "15"
drag, startPoint x: 586, startPoint y: 222, endPoint x: 561, endPoint y: 229, distance: 25.6
click at [563, 229] on td "1" at bounding box center [586, 224] width 51 height 26
type input "7"
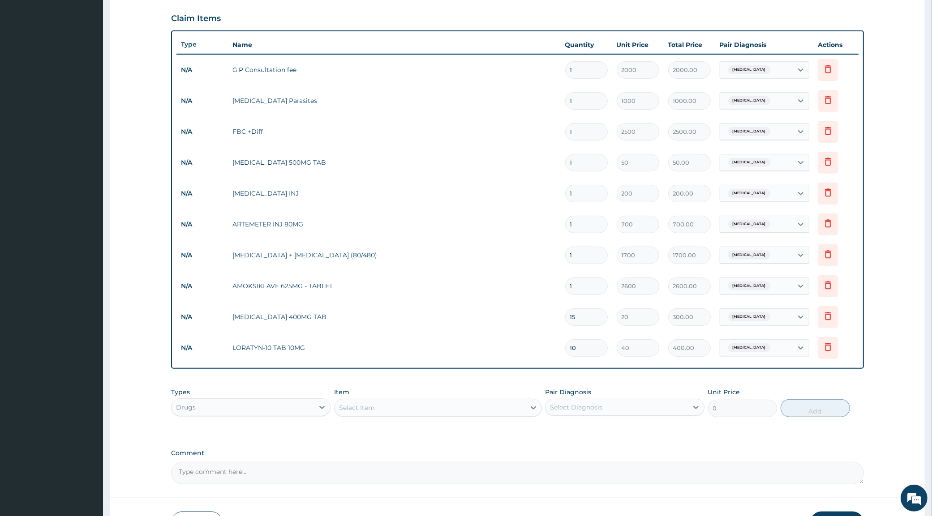
type input "4900.00"
type input "7"
click at [589, 194] on input "1" at bounding box center [586, 193] width 43 height 17
drag, startPoint x: 589, startPoint y: 194, endPoint x: 538, endPoint y: 214, distance: 54.9
click at [540, 212] on tbody "N/A G.P Consultation fee 1 2000 2000.00 [MEDICAL_DATA] Delete N/A [MEDICAL_DATA…" at bounding box center [516, 208] width 681 height 309
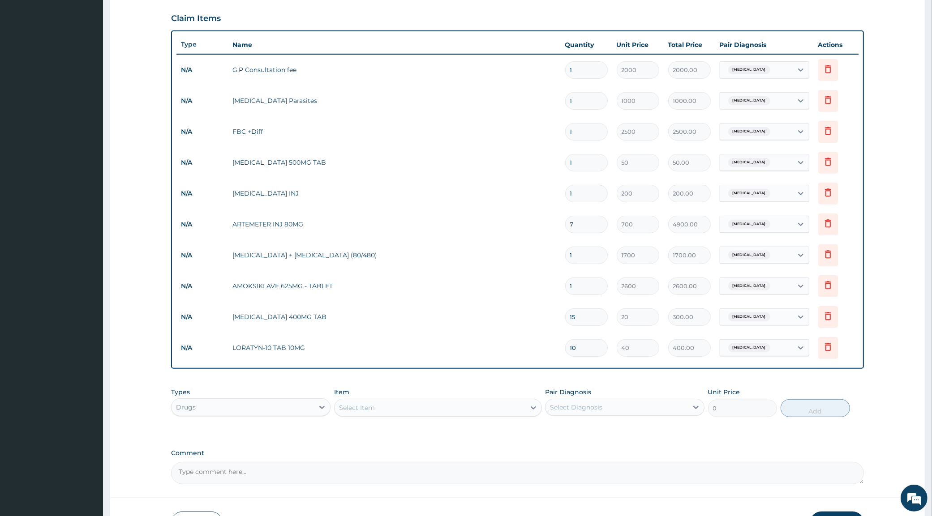
type input "6"
type input "1200.00"
type input "6"
click at [587, 162] on input "1" at bounding box center [586, 162] width 43 height 17
type input "18"
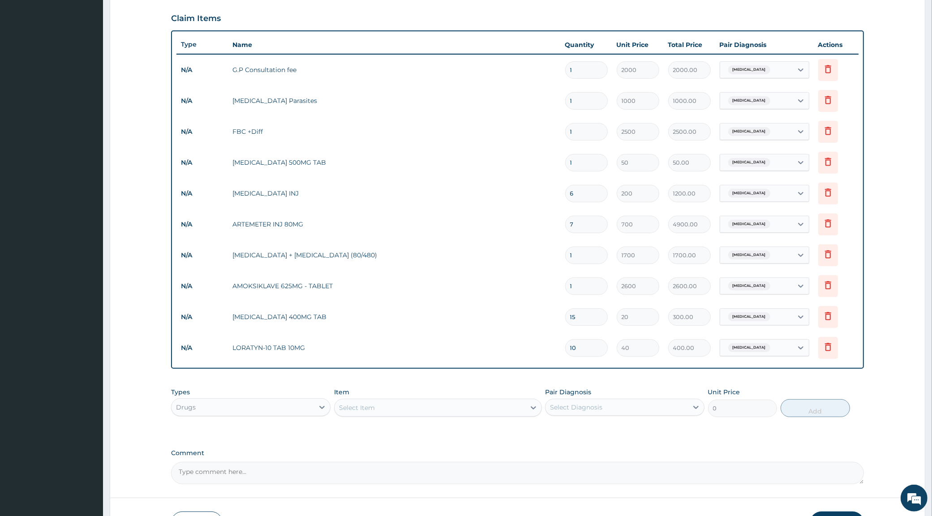
type input "900.00"
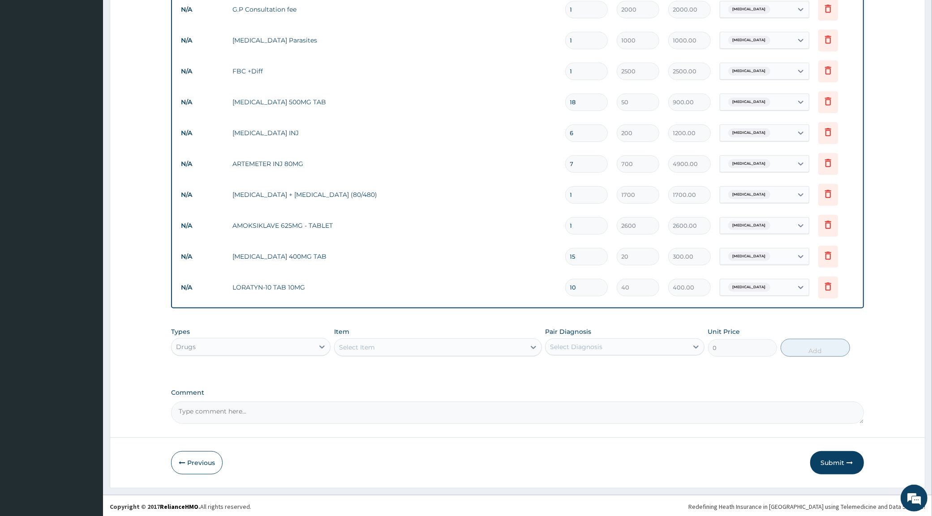
scroll to position [355, 0]
type input "18"
click at [833, 460] on button "Submit" at bounding box center [837, 461] width 54 height 23
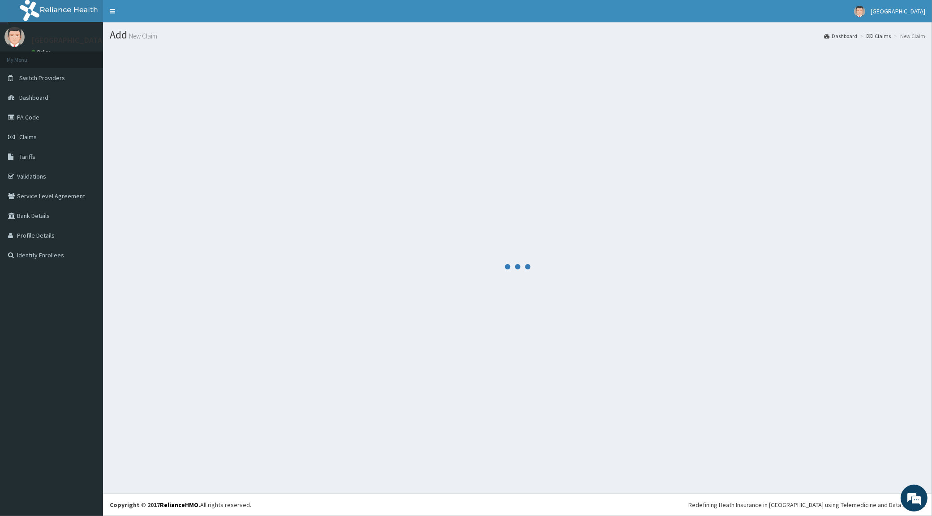
scroll to position [0, 0]
